Goal: Transaction & Acquisition: Purchase product/service

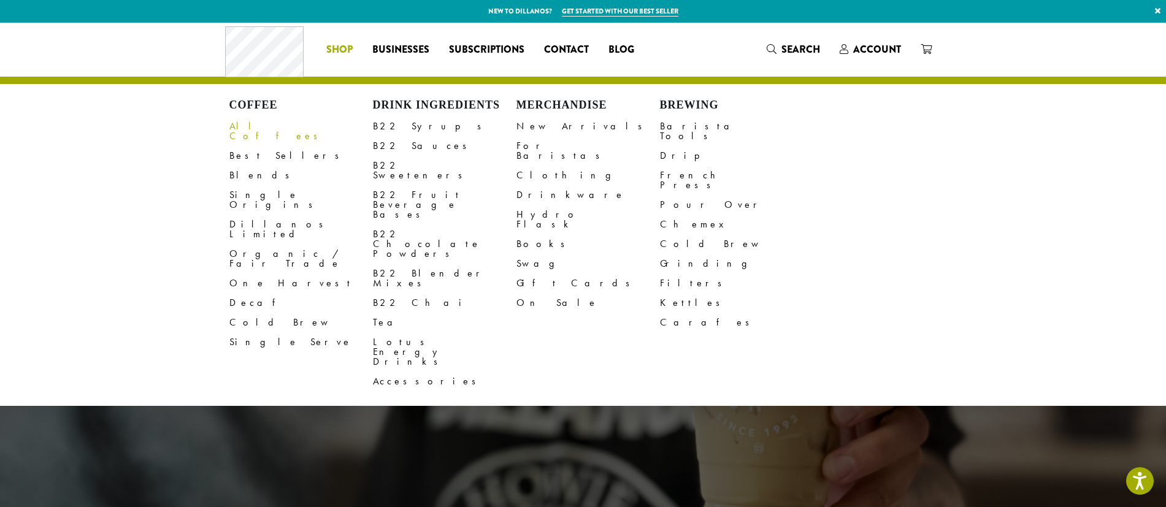
click at [254, 126] on link "All Coffees" at bounding box center [301, 131] width 144 height 29
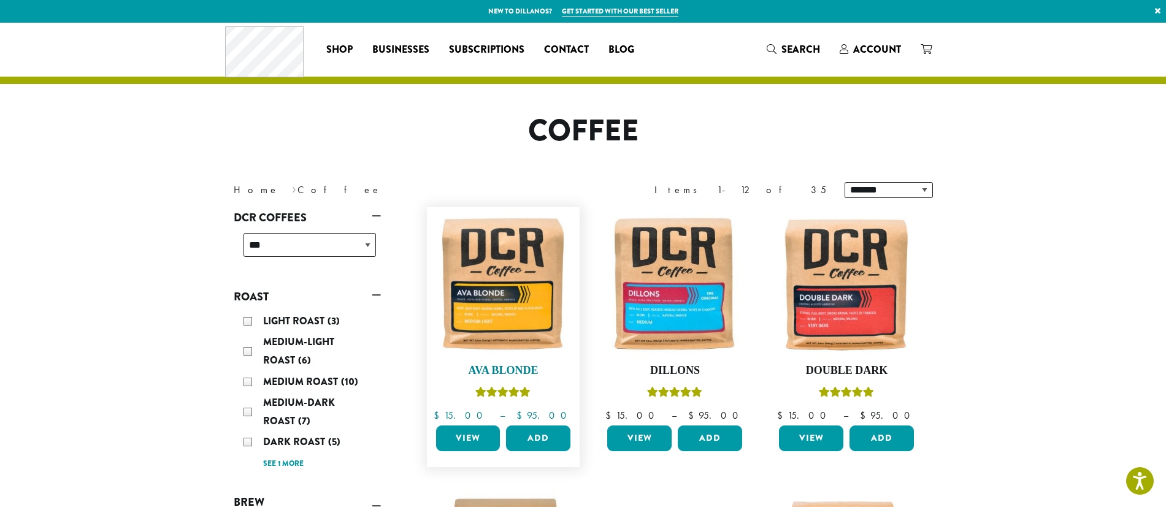
click at [526, 328] on img at bounding box center [503, 283] width 141 height 141
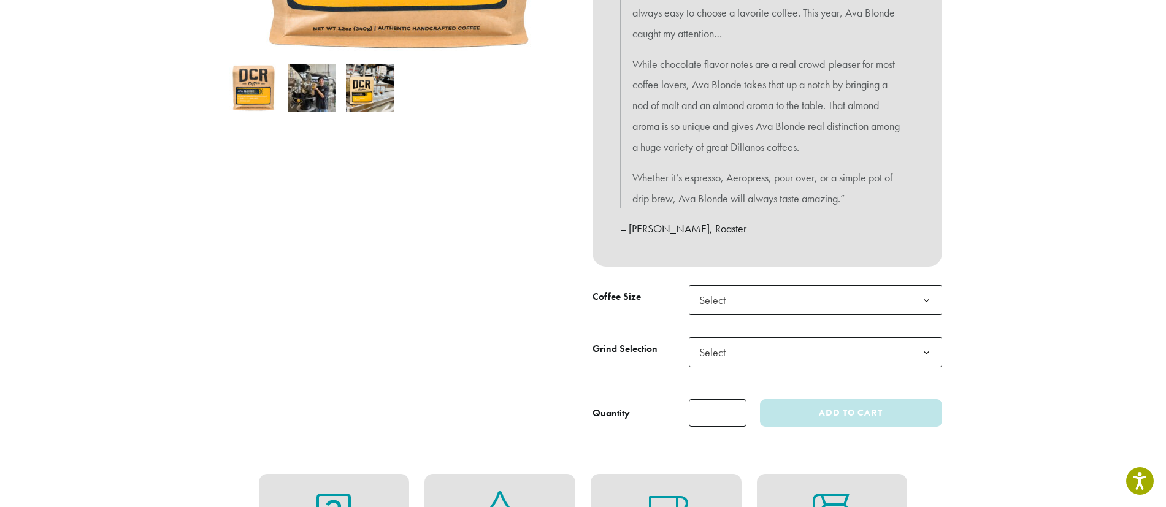
scroll to position [390, 0]
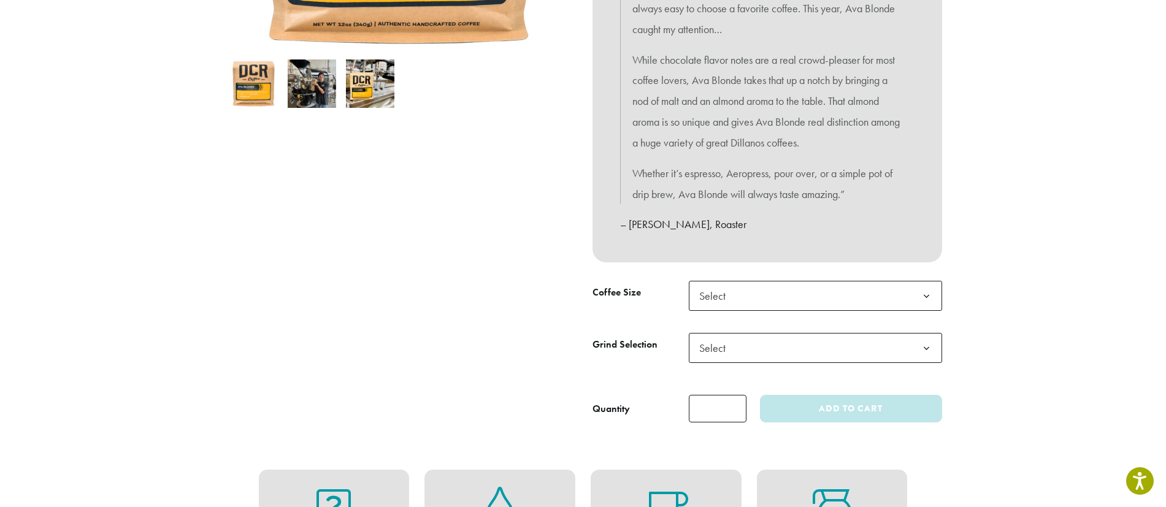
click at [826, 297] on span "Select" at bounding box center [815, 296] width 253 height 30
click at [820, 348] on span "Select" at bounding box center [815, 348] width 253 height 30
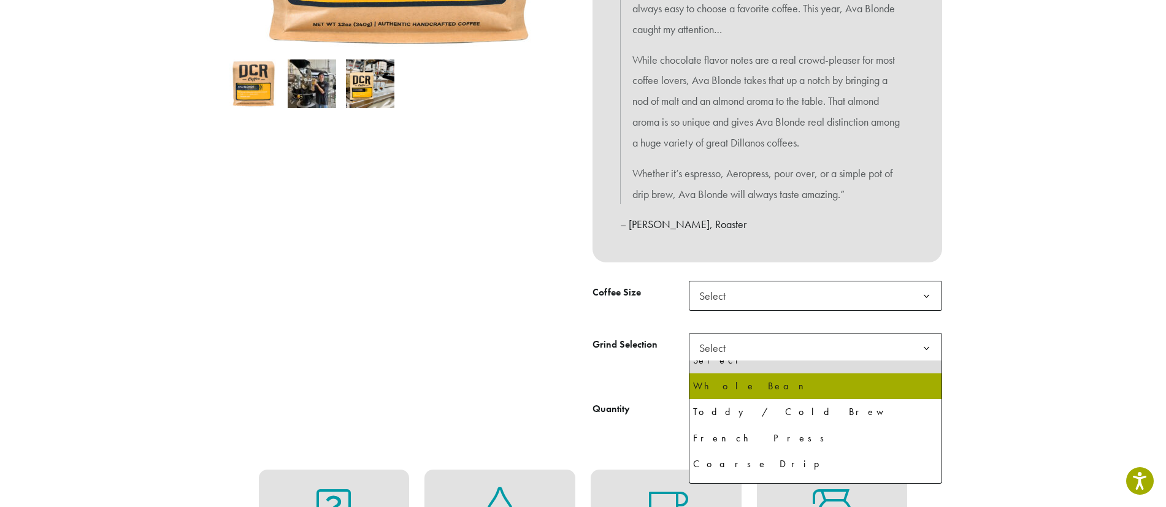
scroll to position [0, 0]
